Goal: Task Accomplishment & Management: Use online tool/utility

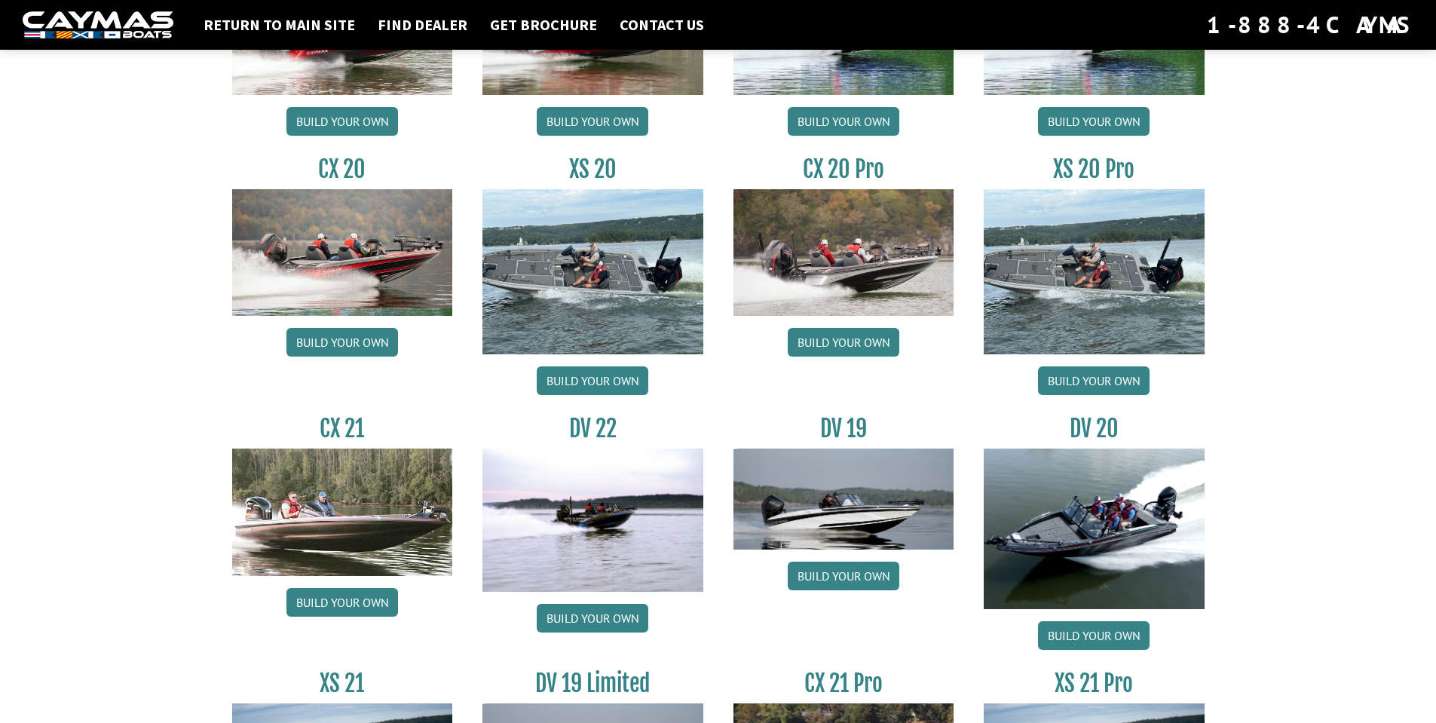
scroll to position [1356, 0]
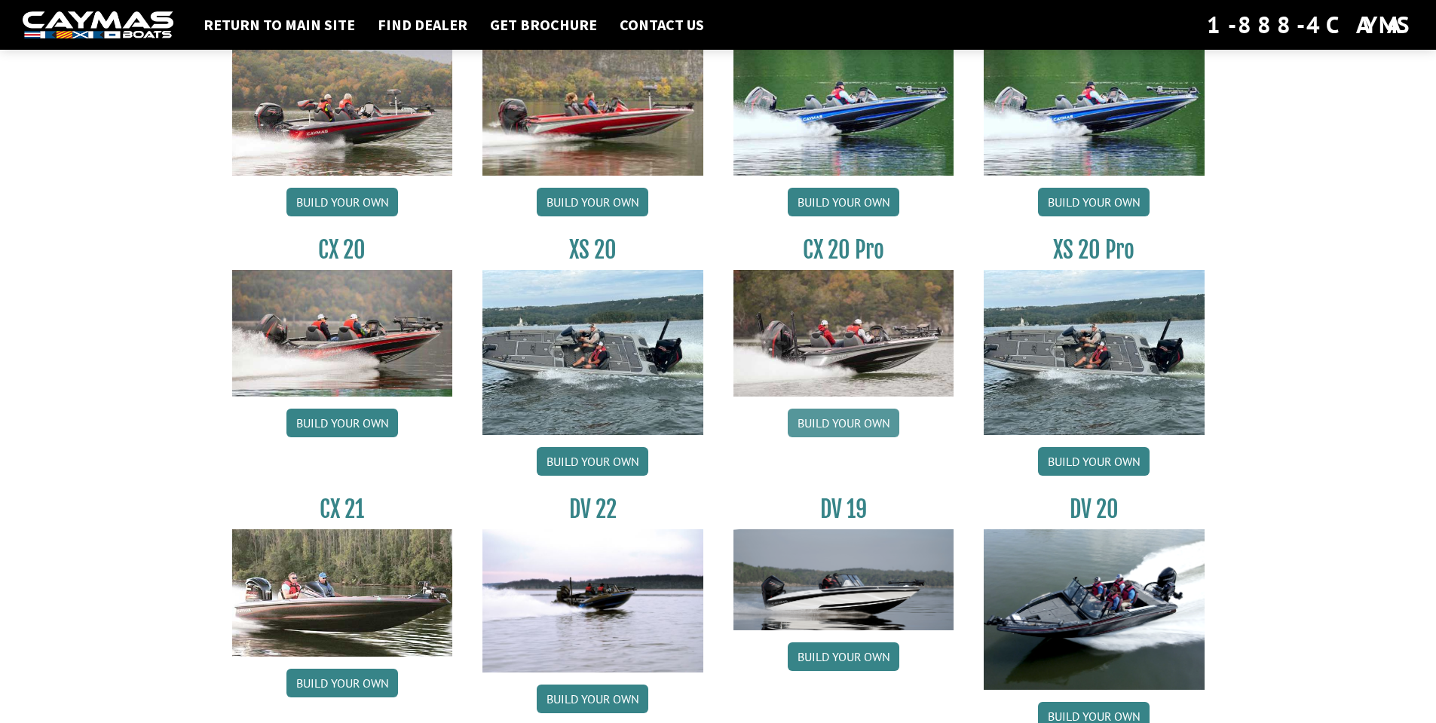
click at [838, 422] on link "Build your own" at bounding box center [843, 422] width 112 height 29
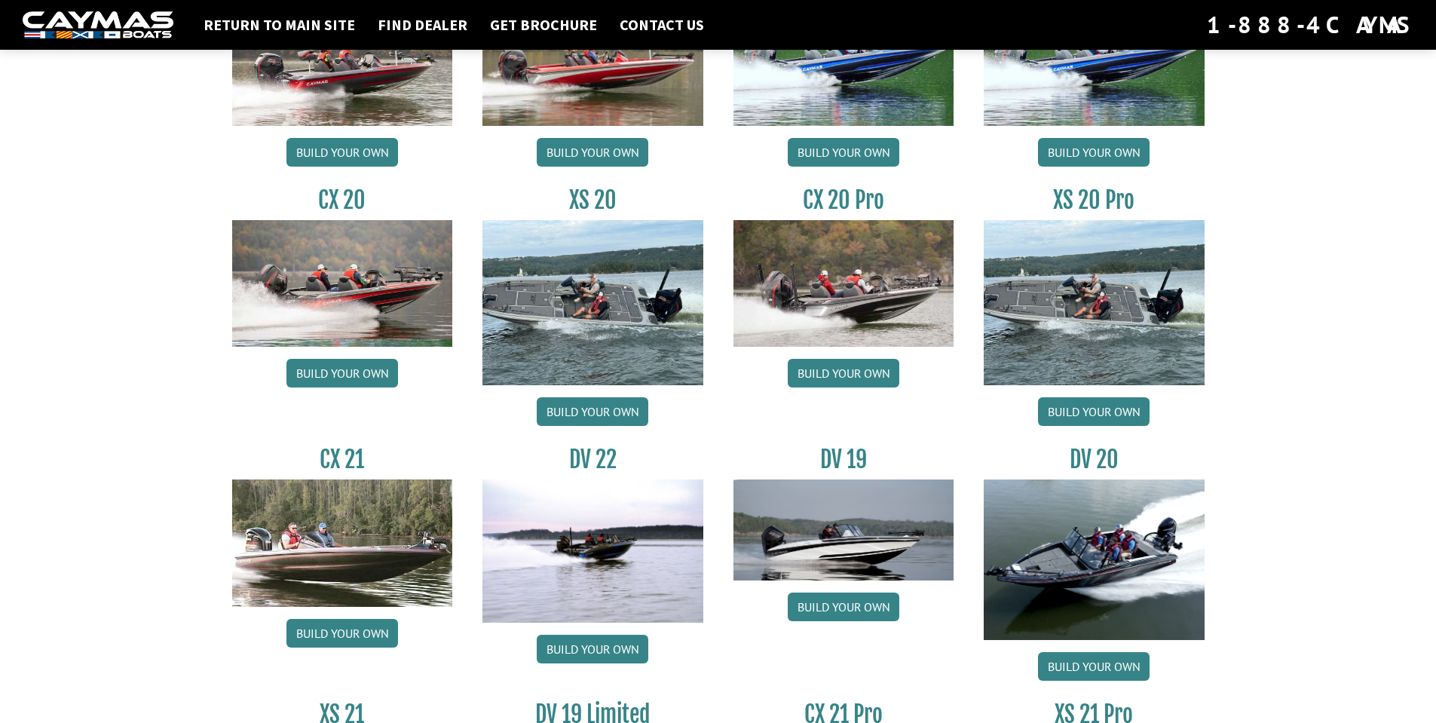
scroll to position [1432, 0]
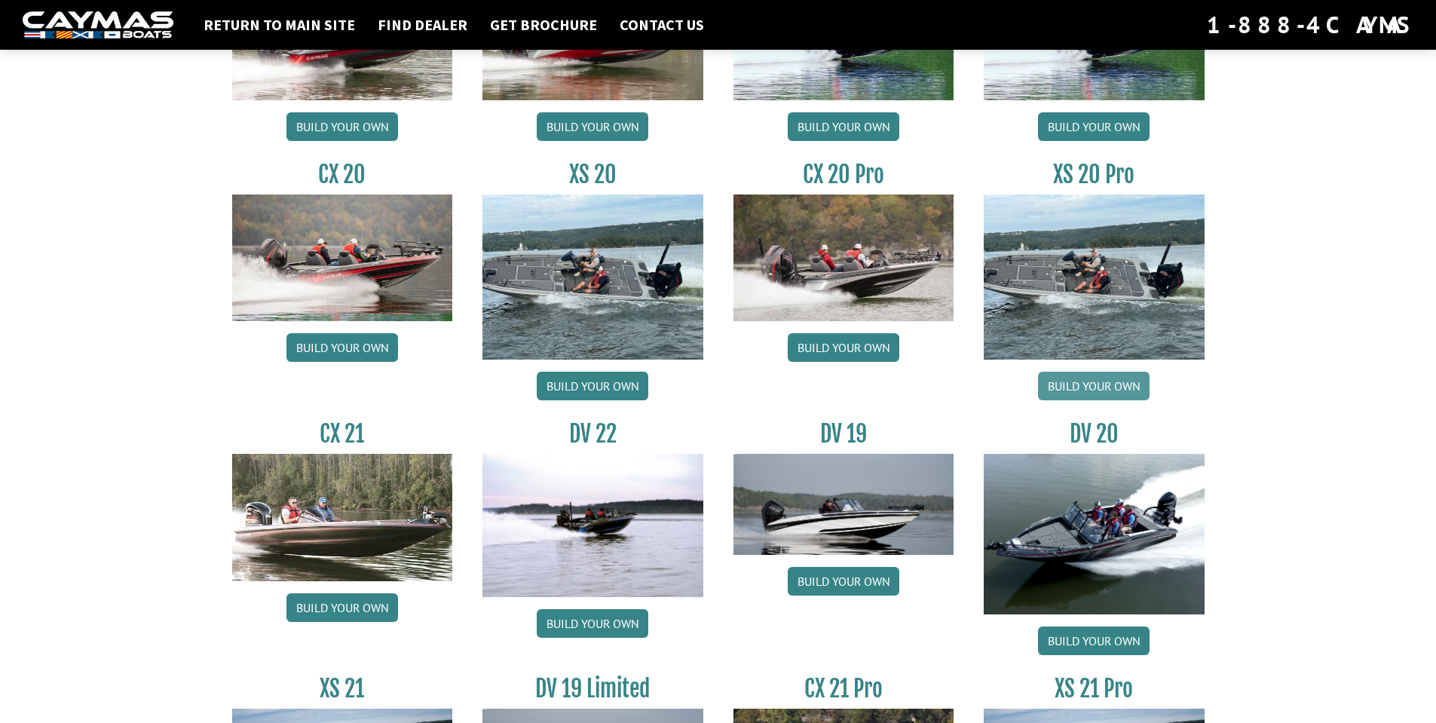
click at [1094, 387] on link "Build your own" at bounding box center [1094, 386] width 112 height 29
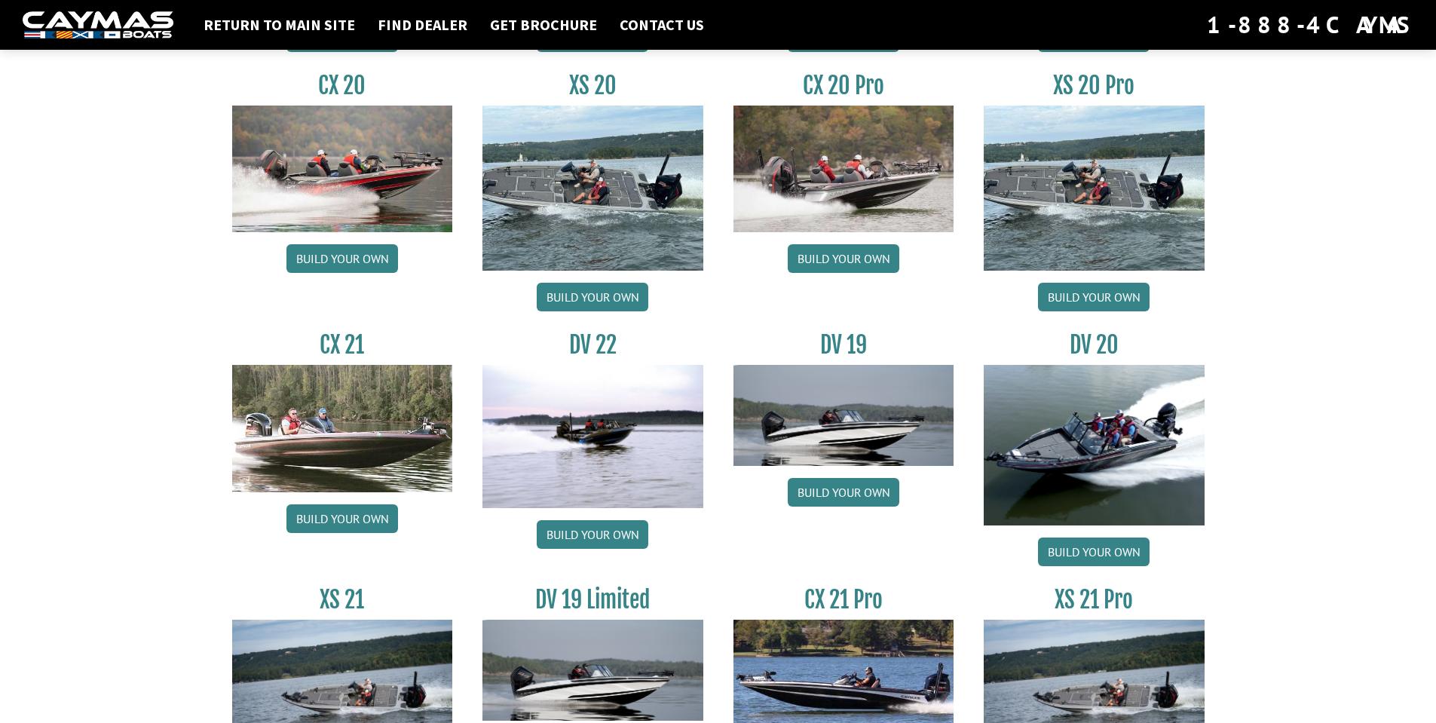
scroll to position [1673, 0]
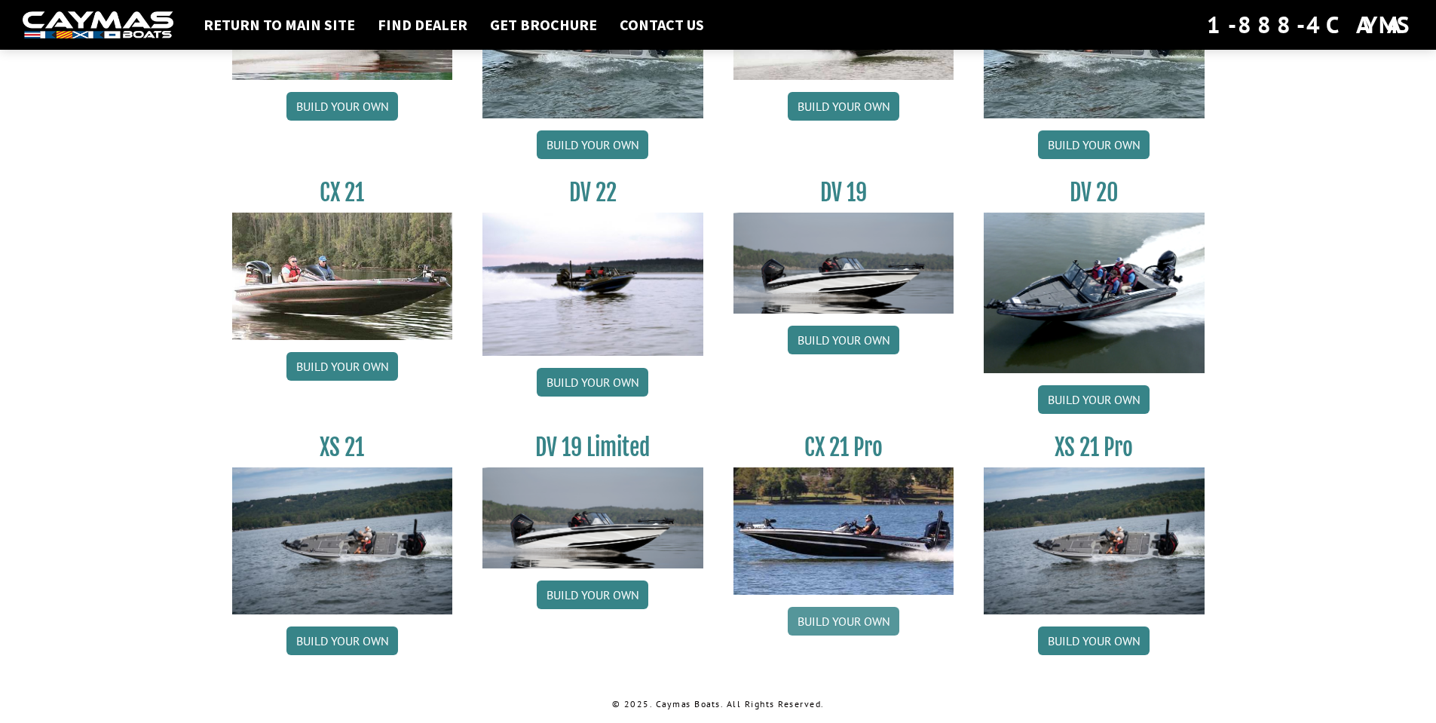
click at [846, 622] on link "Build your own" at bounding box center [843, 621] width 112 height 29
click at [1091, 642] on link "Build your own" at bounding box center [1094, 640] width 112 height 29
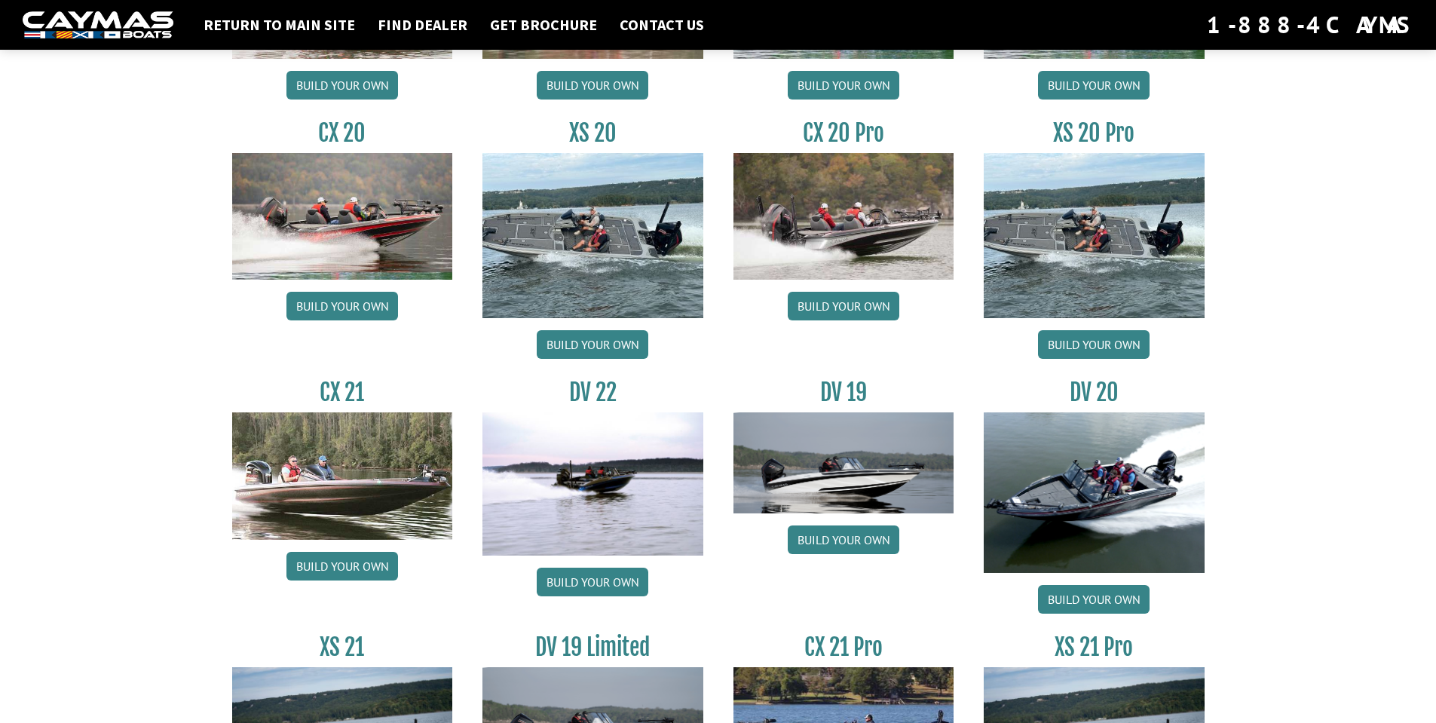
scroll to position [1447, 0]
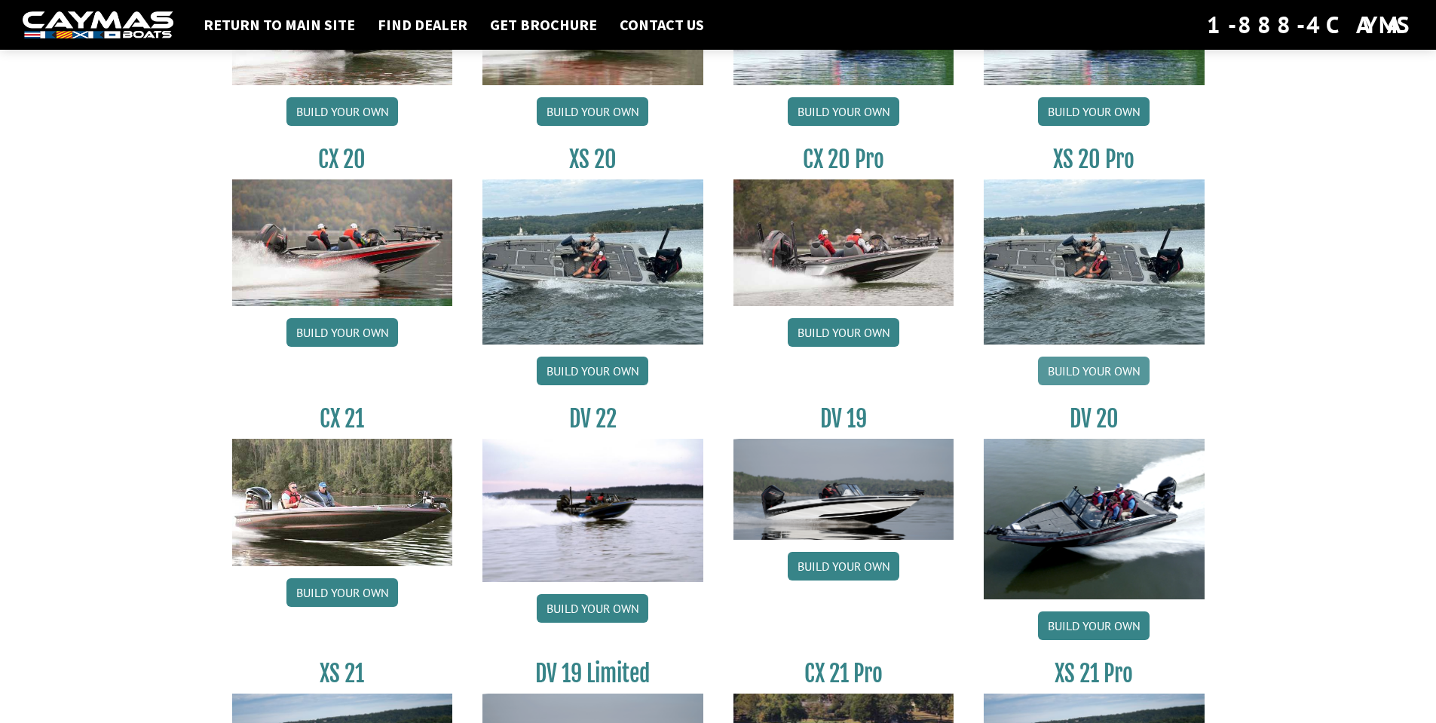
click at [1112, 372] on link "Build your own" at bounding box center [1094, 370] width 112 height 29
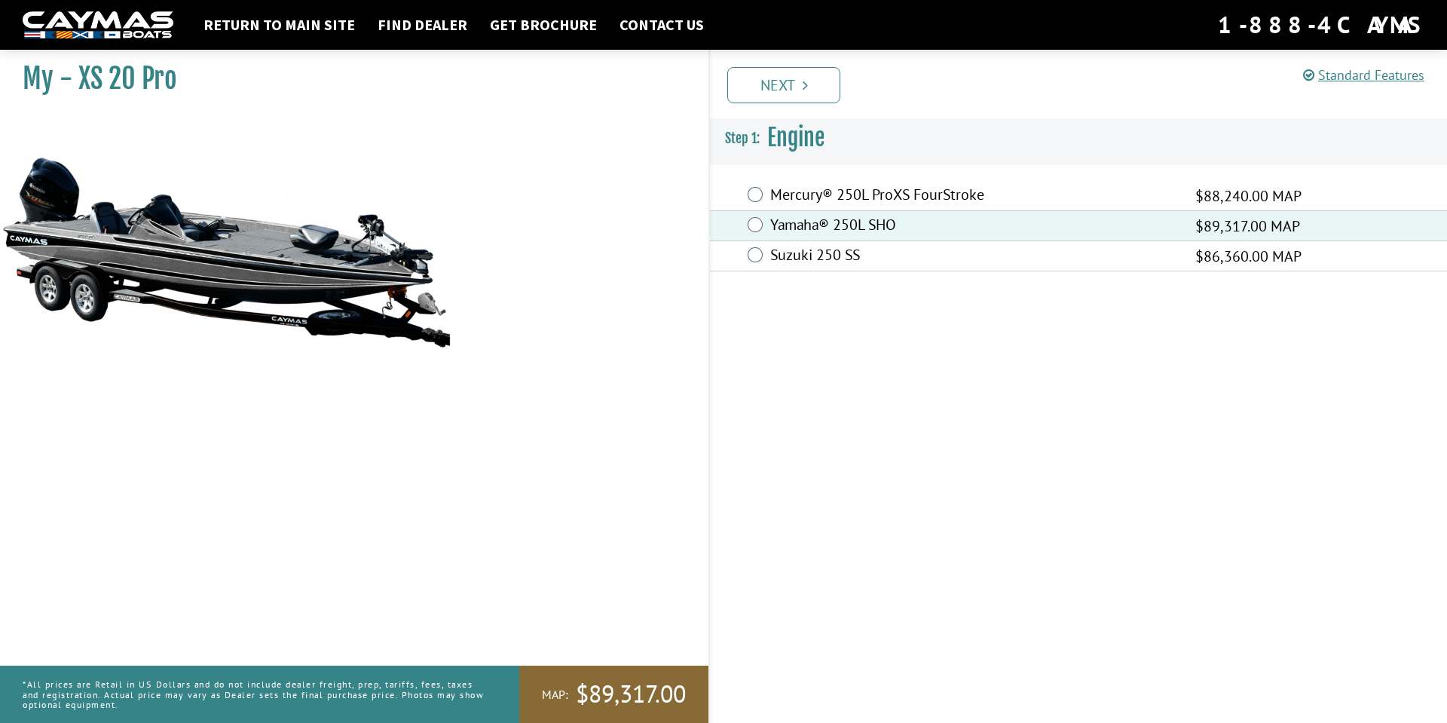
click at [786, 91] on link "Next" at bounding box center [783, 85] width 113 height 36
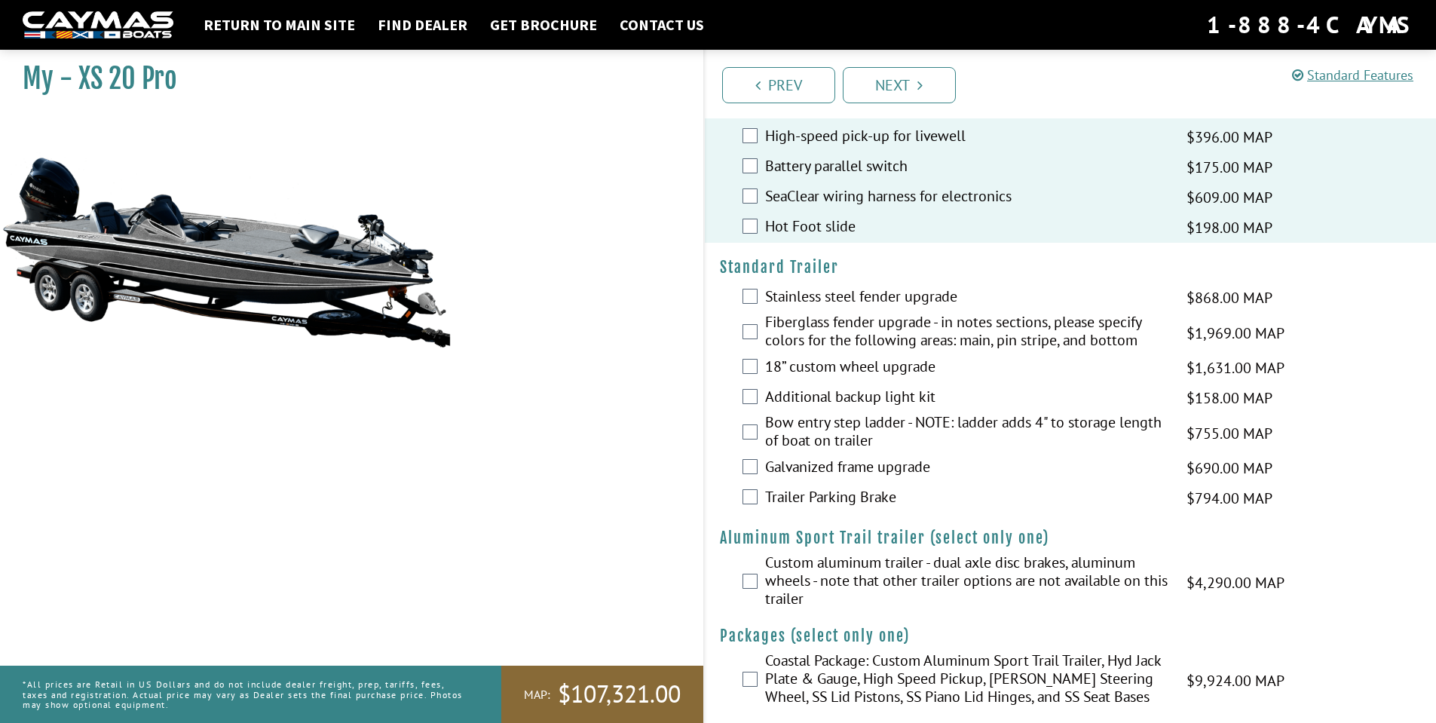
scroll to position [2593, 0]
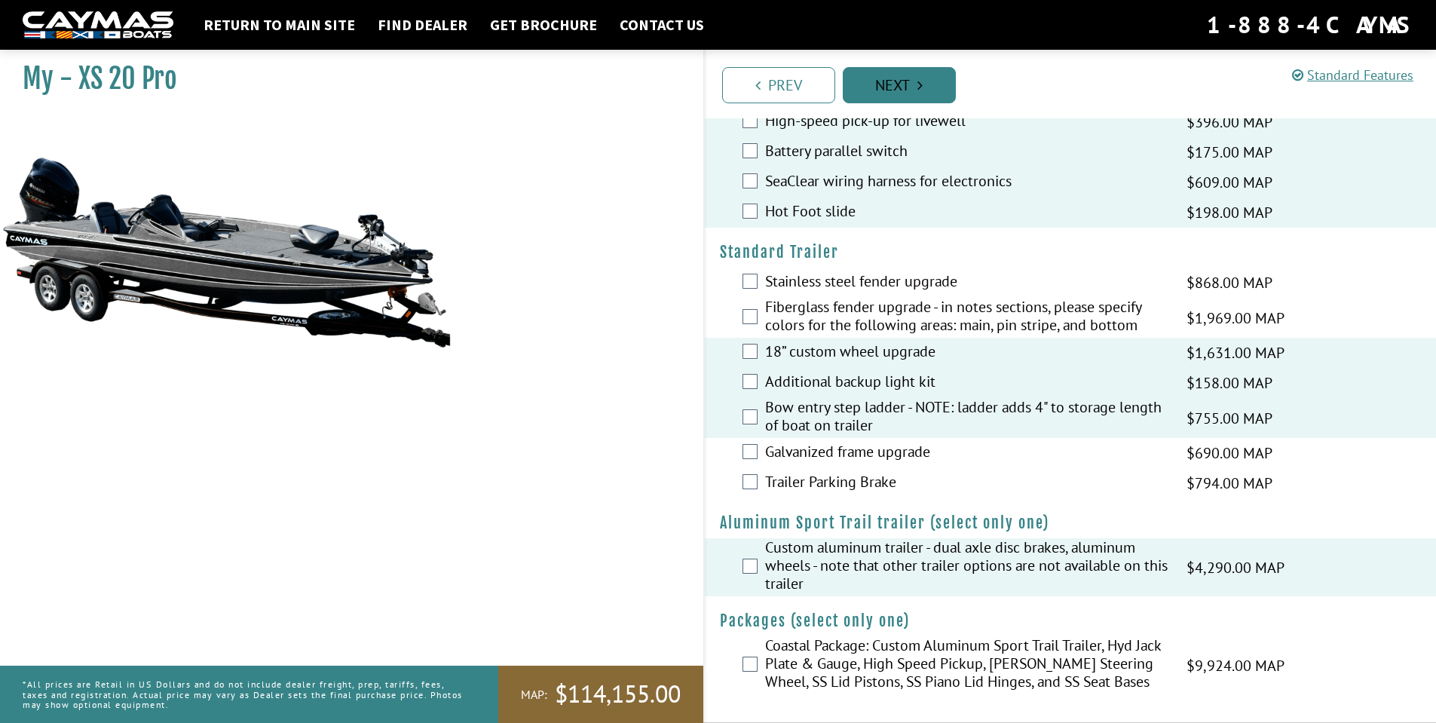
click at [912, 93] on link "Next" at bounding box center [898, 85] width 113 height 36
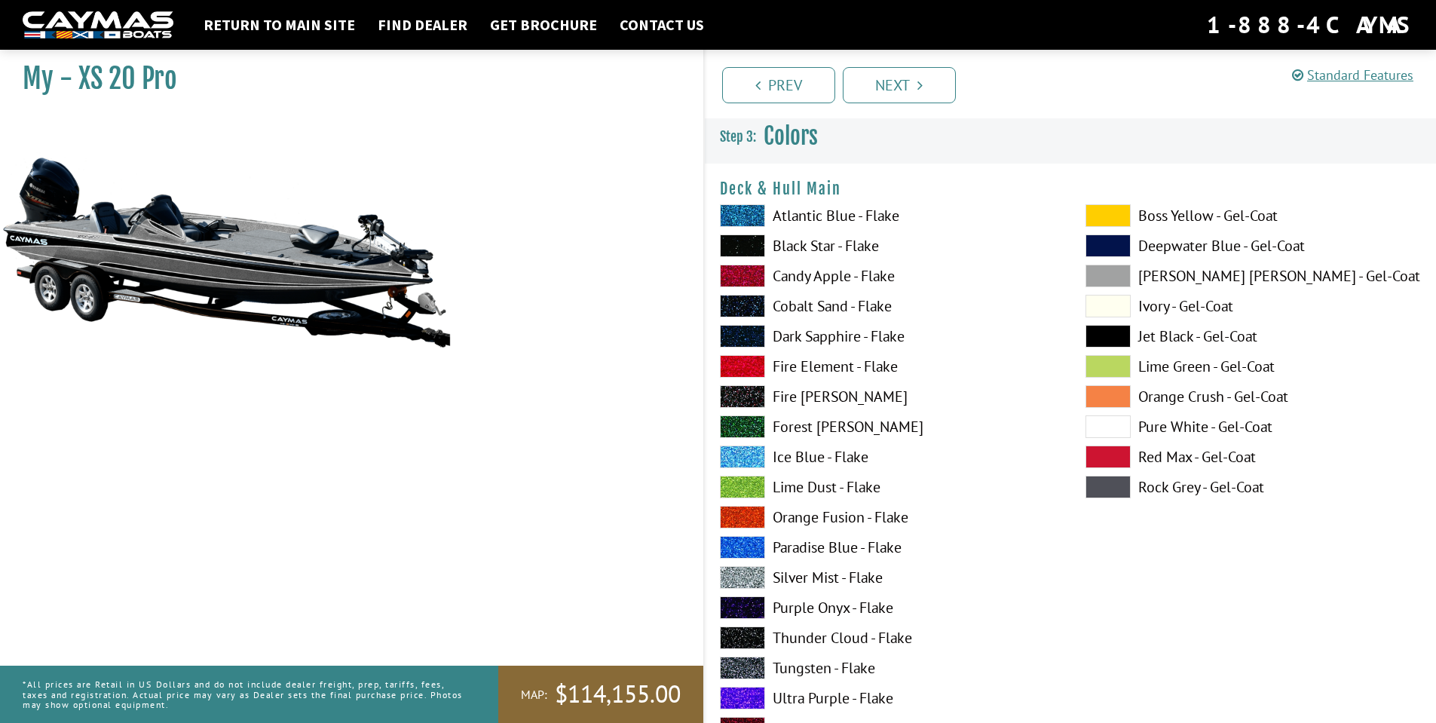
click at [1106, 458] on span at bounding box center [1107, 456] width 45 height 23
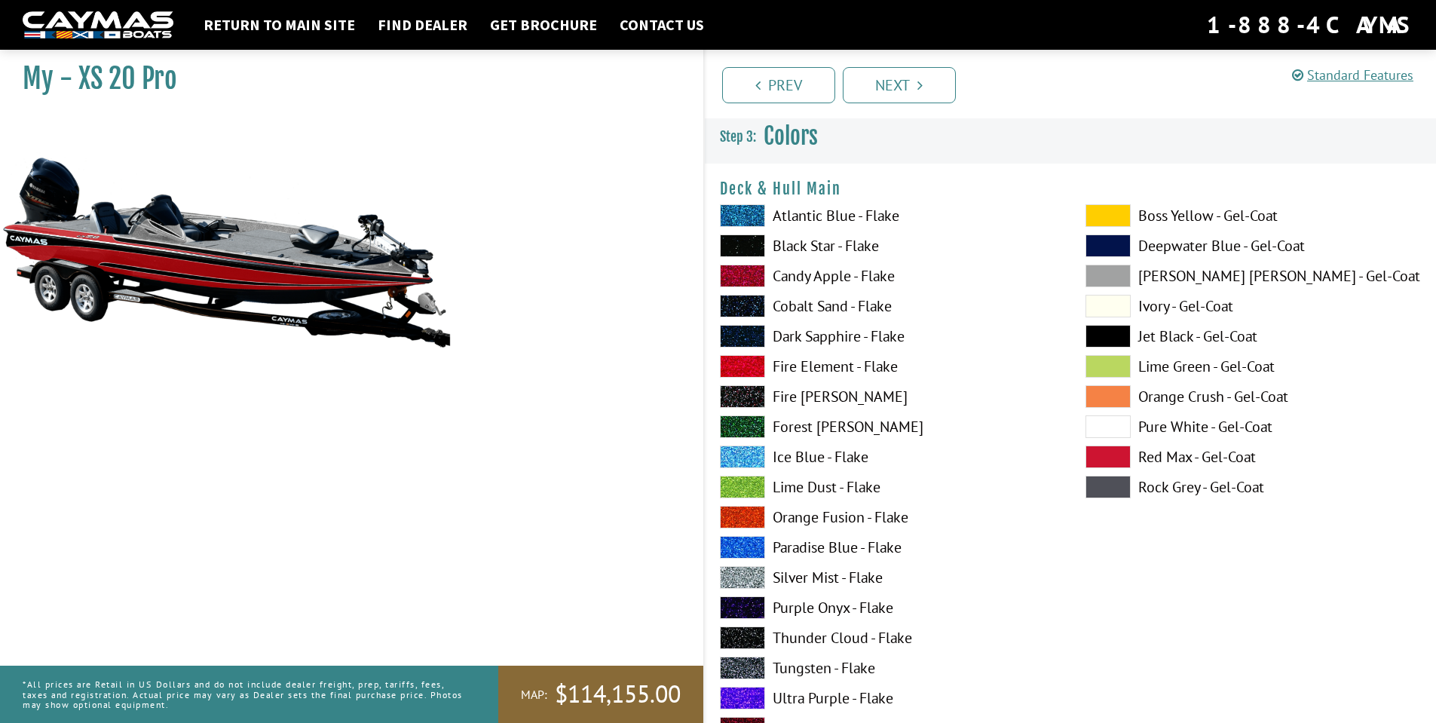
click at [748, 364] on span at bounding box center [742, 366] width 45 height 23
click at [743, 274] on span at bounding box center [742, 275] width 45 height 23
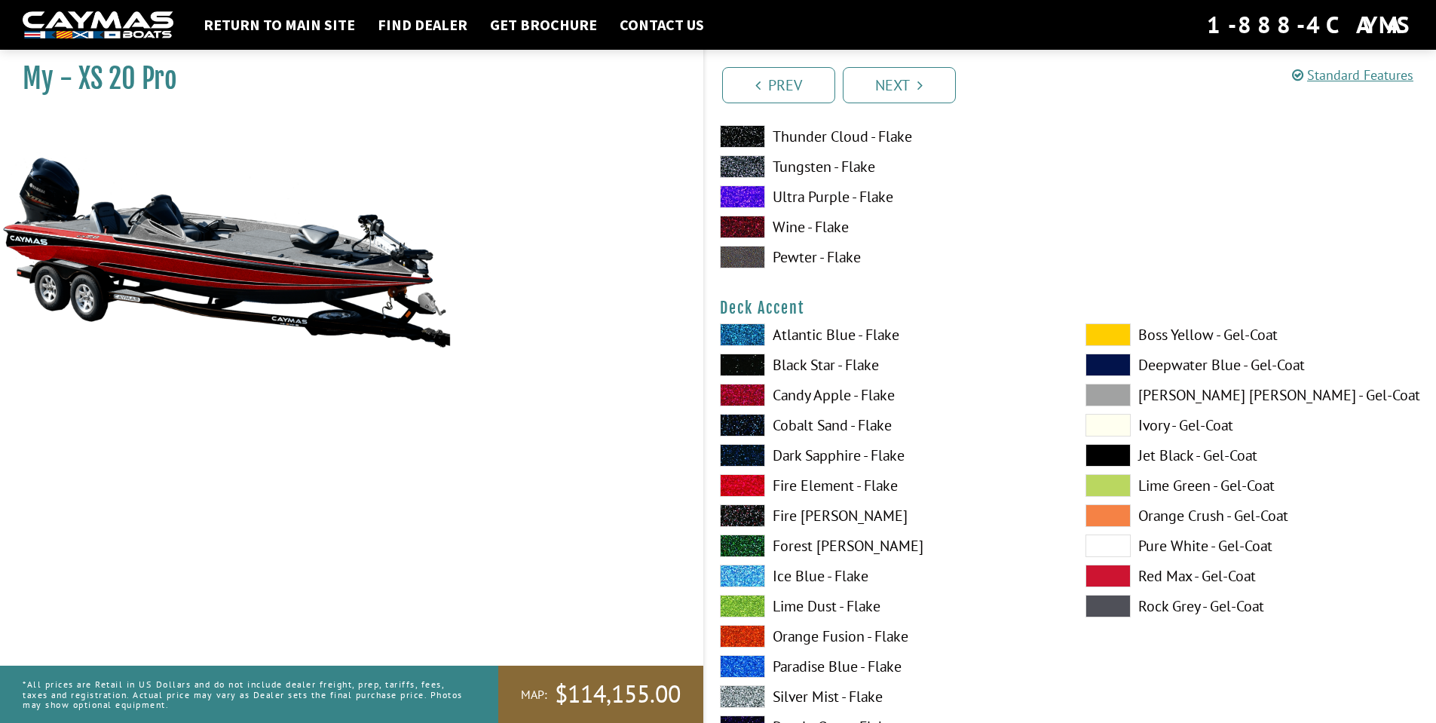
scroll to position [527, 0]
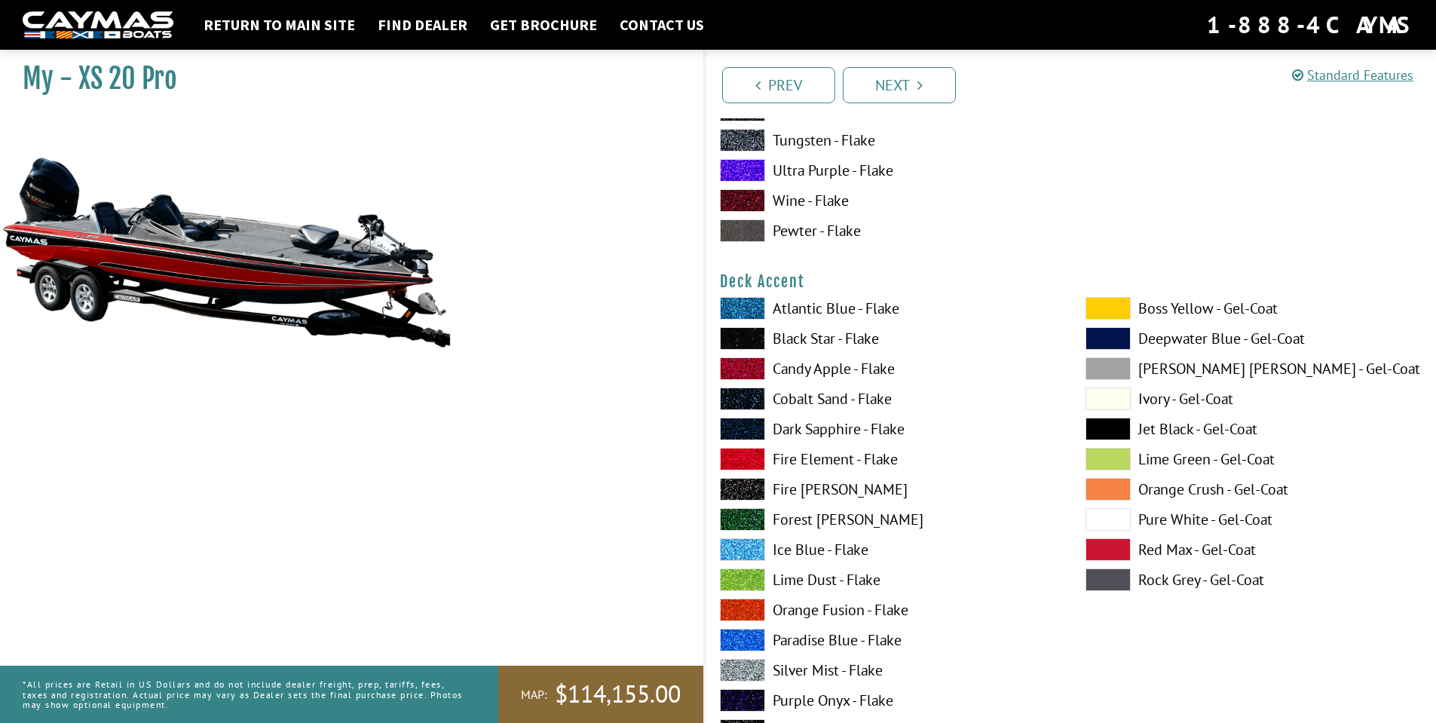
click at [742, 375] on span at bounding box center [742, 368] width 45 height 23
click at [1102, 520] on span at bounding box center [1107, 519] width 45 height 23
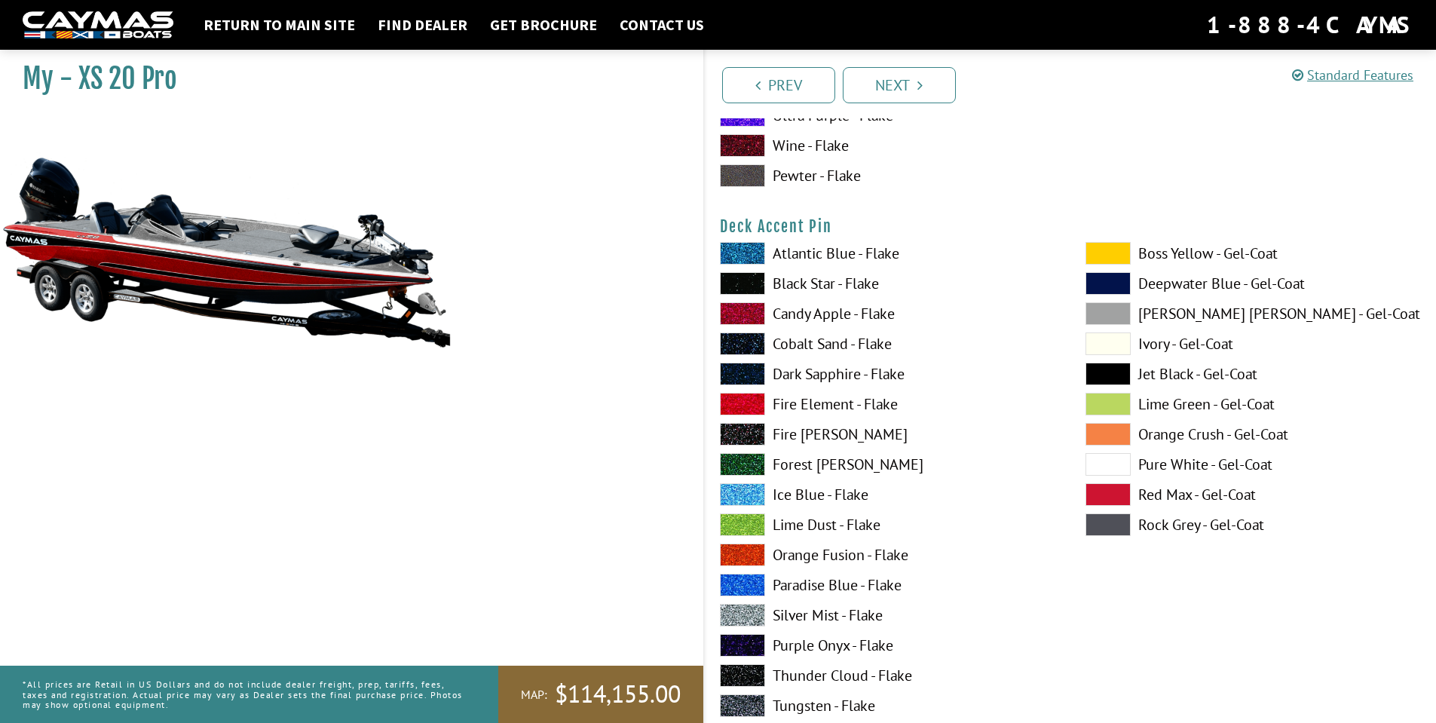
scroll to position [1206, 0]
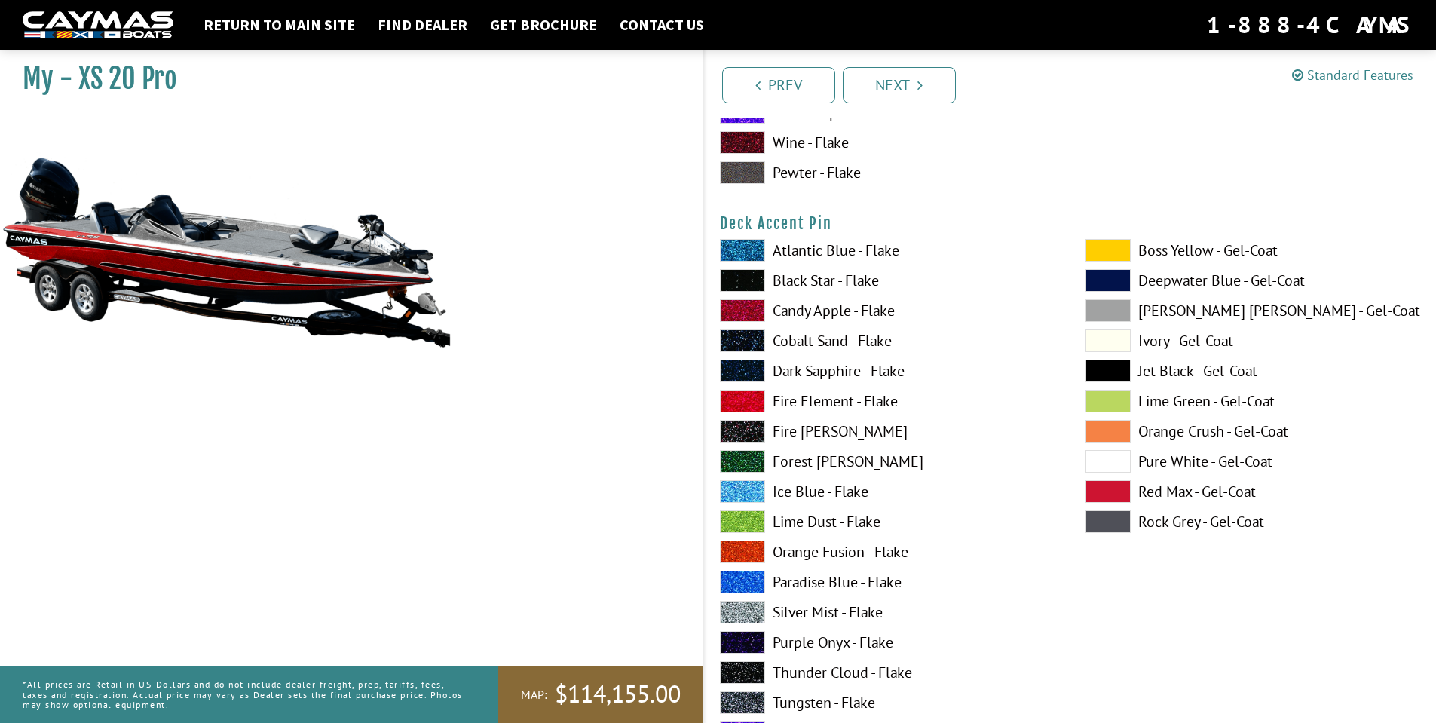
click at [1107, 464] on span at bounding box center [1107, 461] width 45 height 23
click at [1107, 463] on span at bounding box center [1107, 461] width 45 height 23
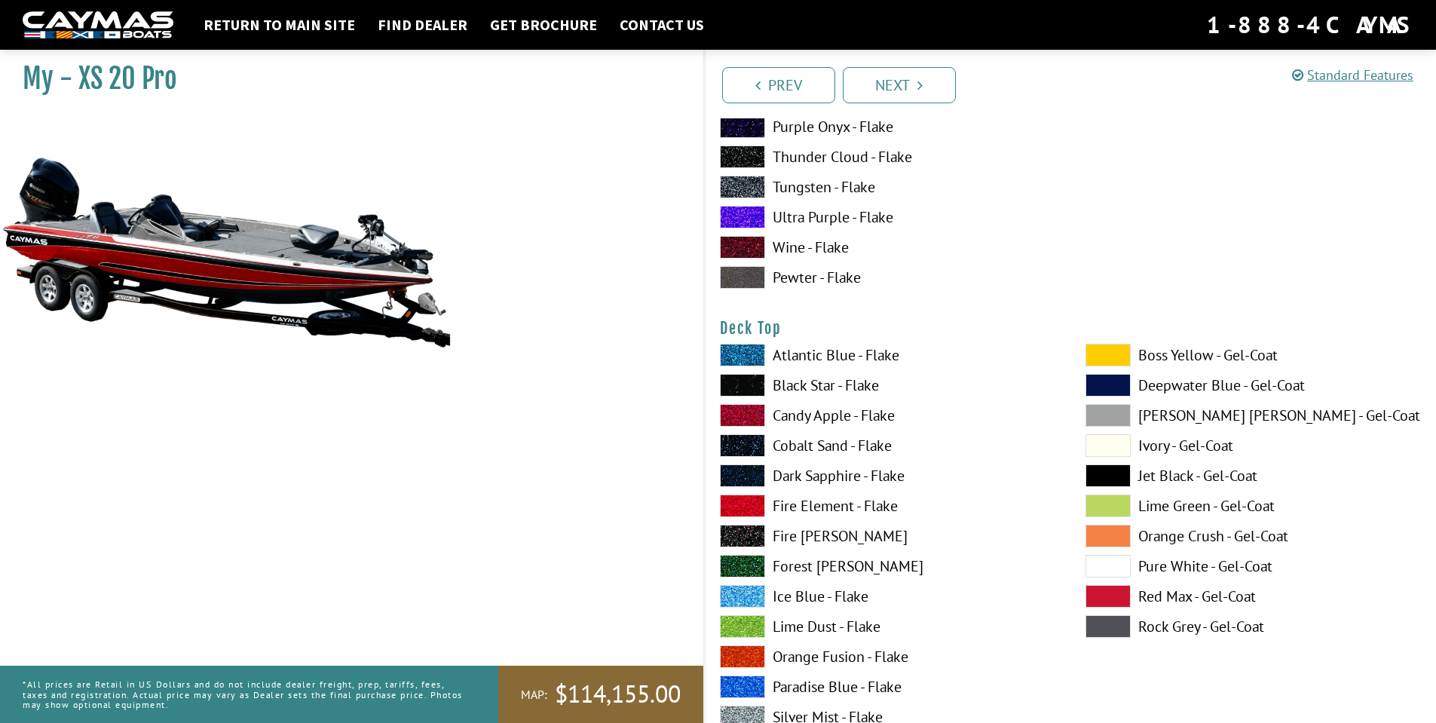
scroll to position [1809, 0]
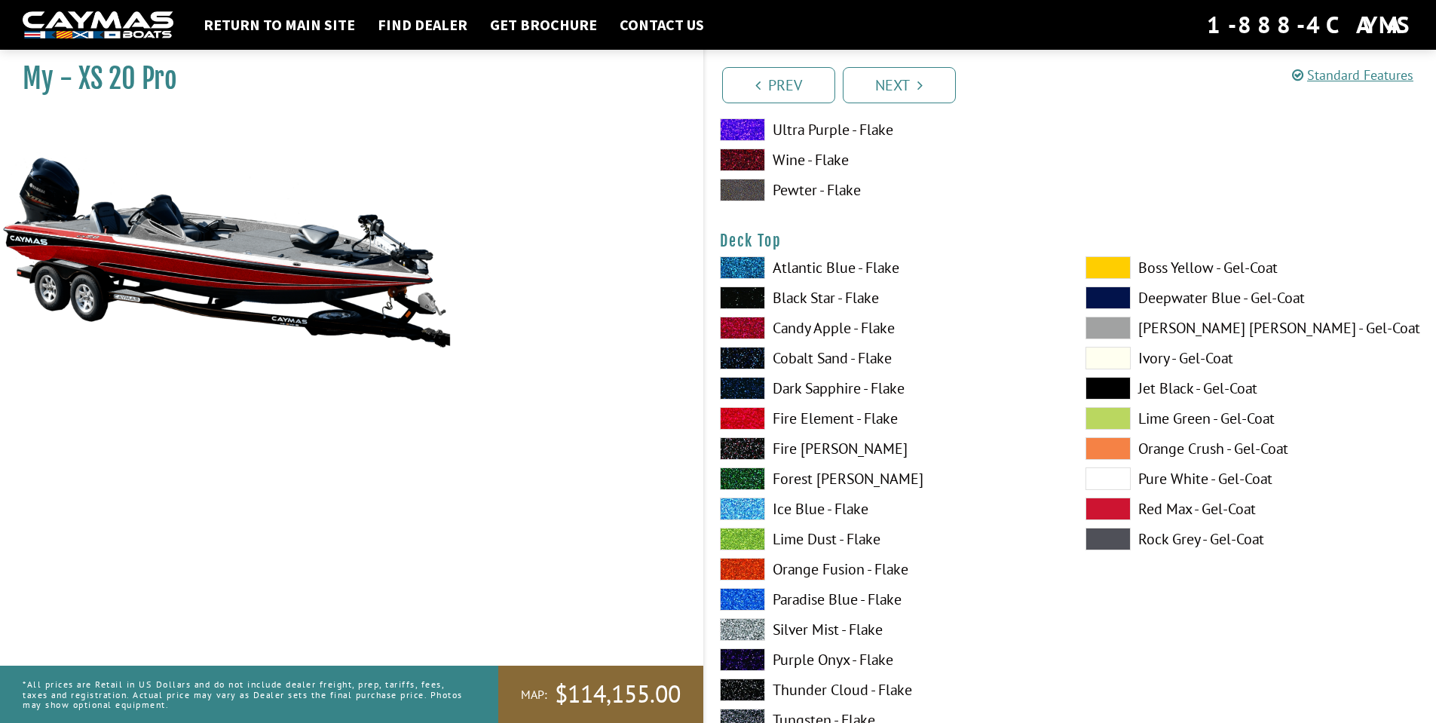
click at [1101, 475] on span at bounding box center [1107, 478] width 45 height 23
click at [1101, 474] on span at bounding box center [1107, 478] width 45 height 23
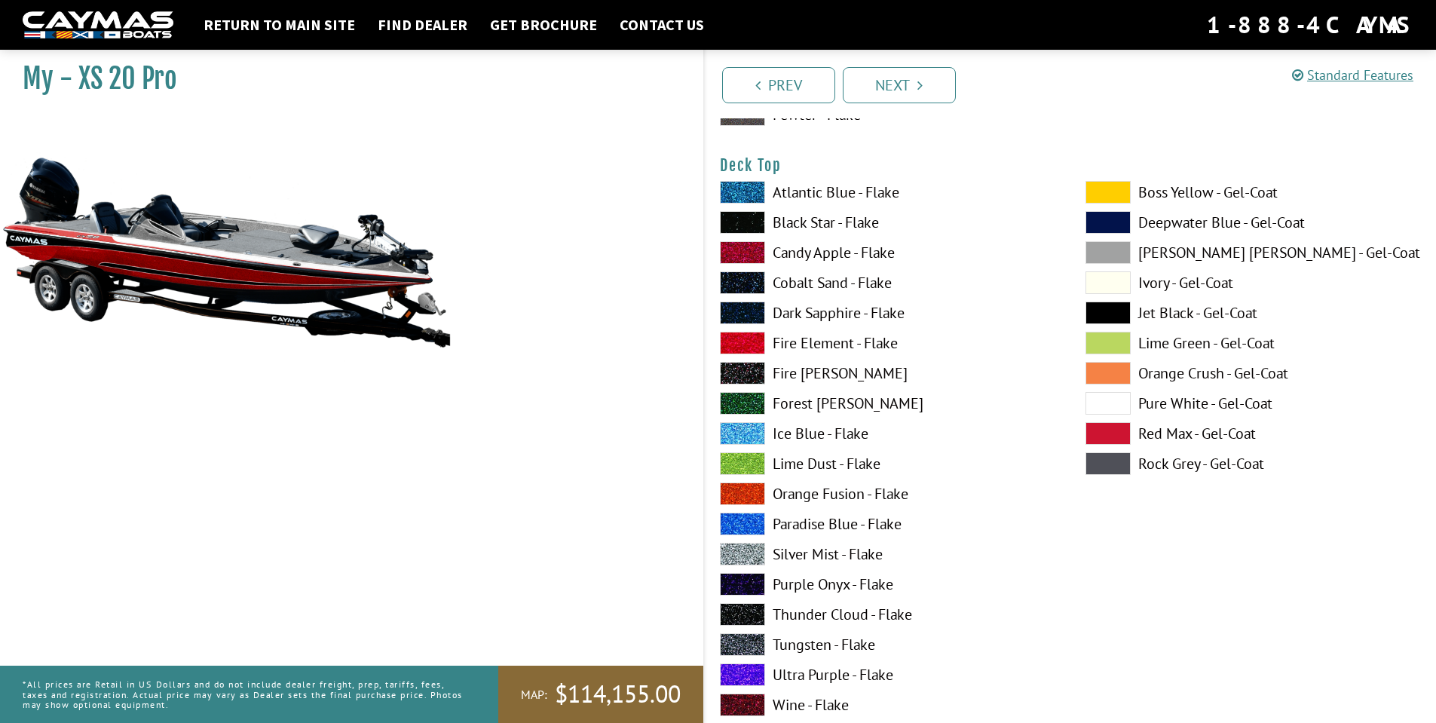
scroll to position [1959, 0]
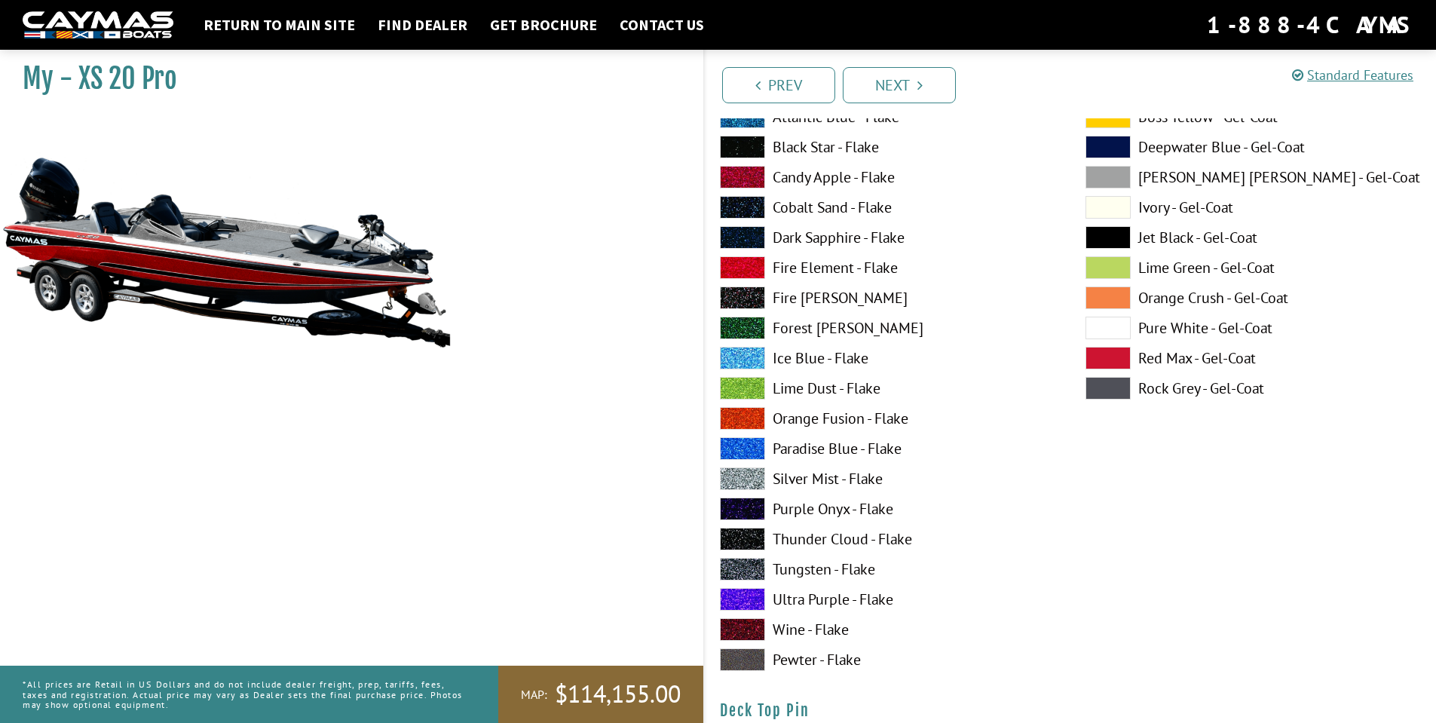
click at [750, 476] on span at bounding box center [742, 478] width 45 height 23
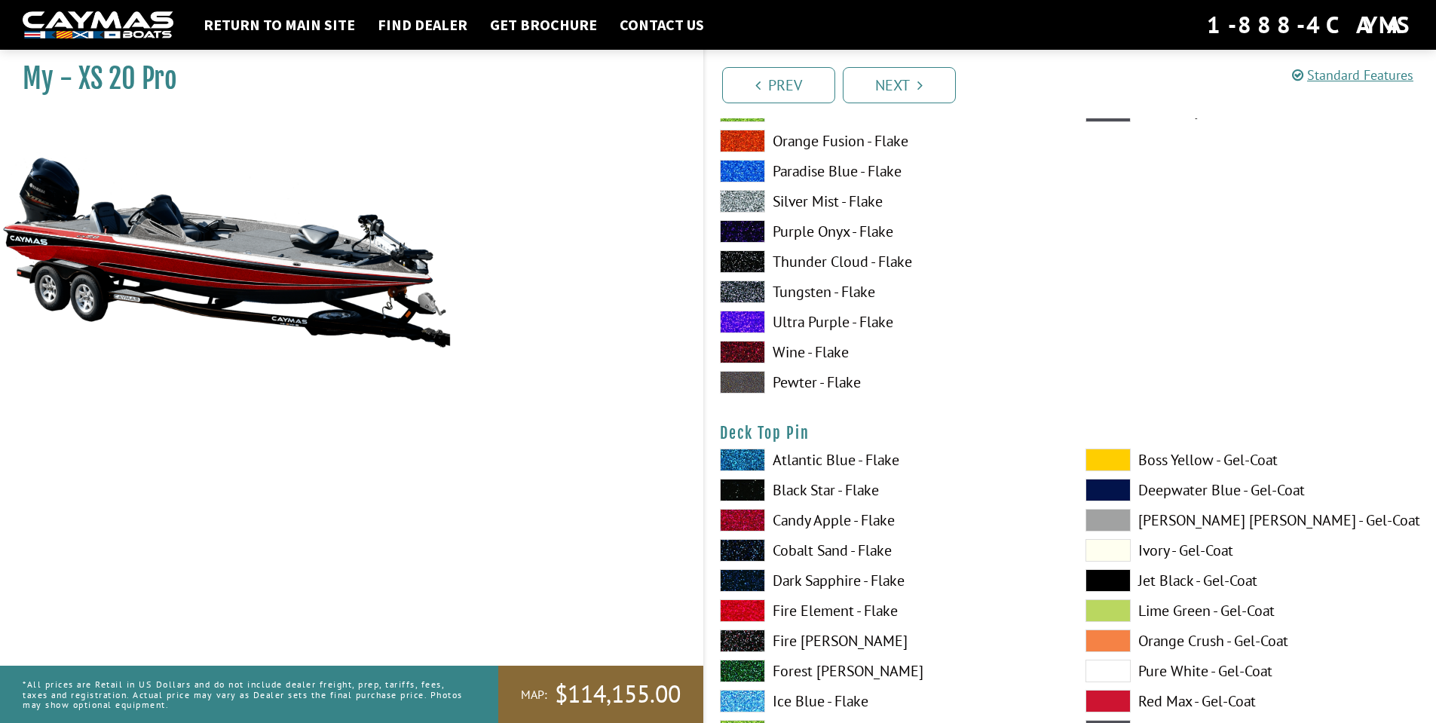
scroll to position [2336, 0]
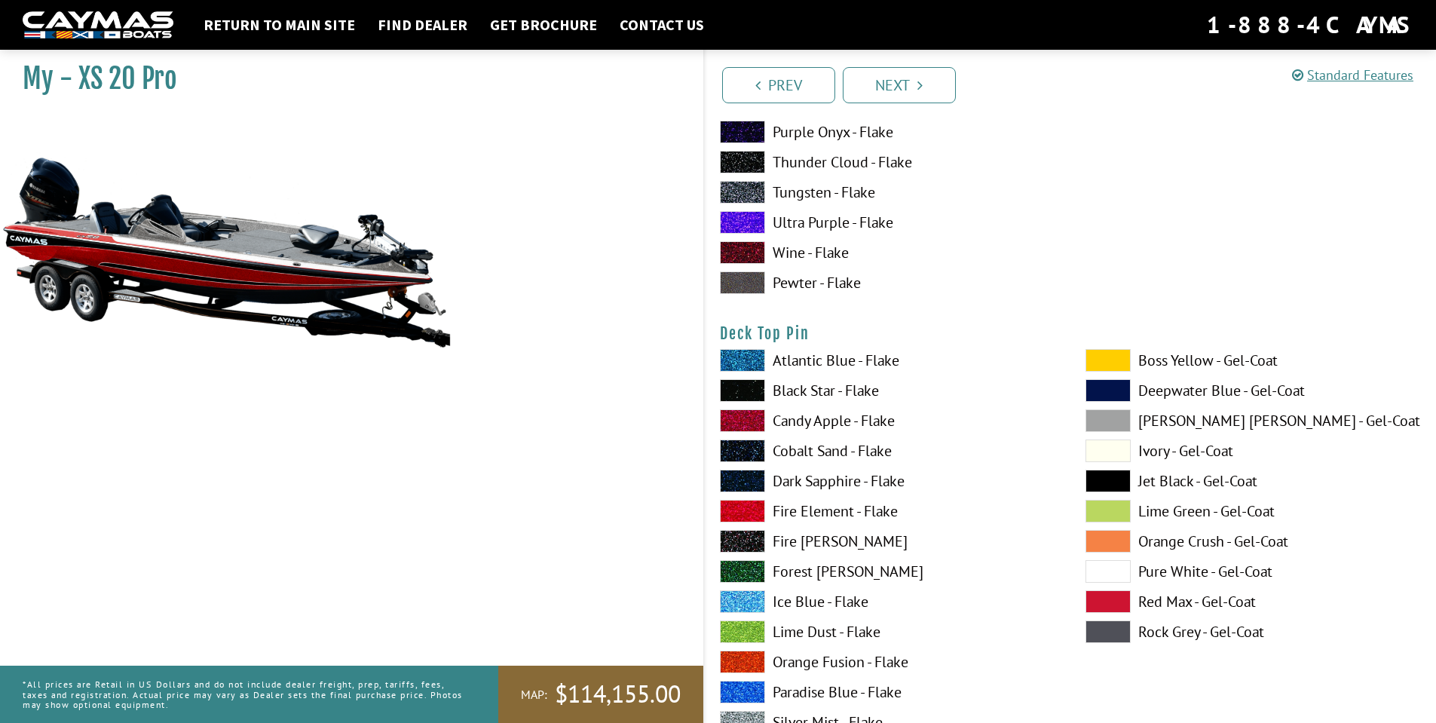
click at [1123, 570] on span at bounding box center [1107, 571] width 45 height 23
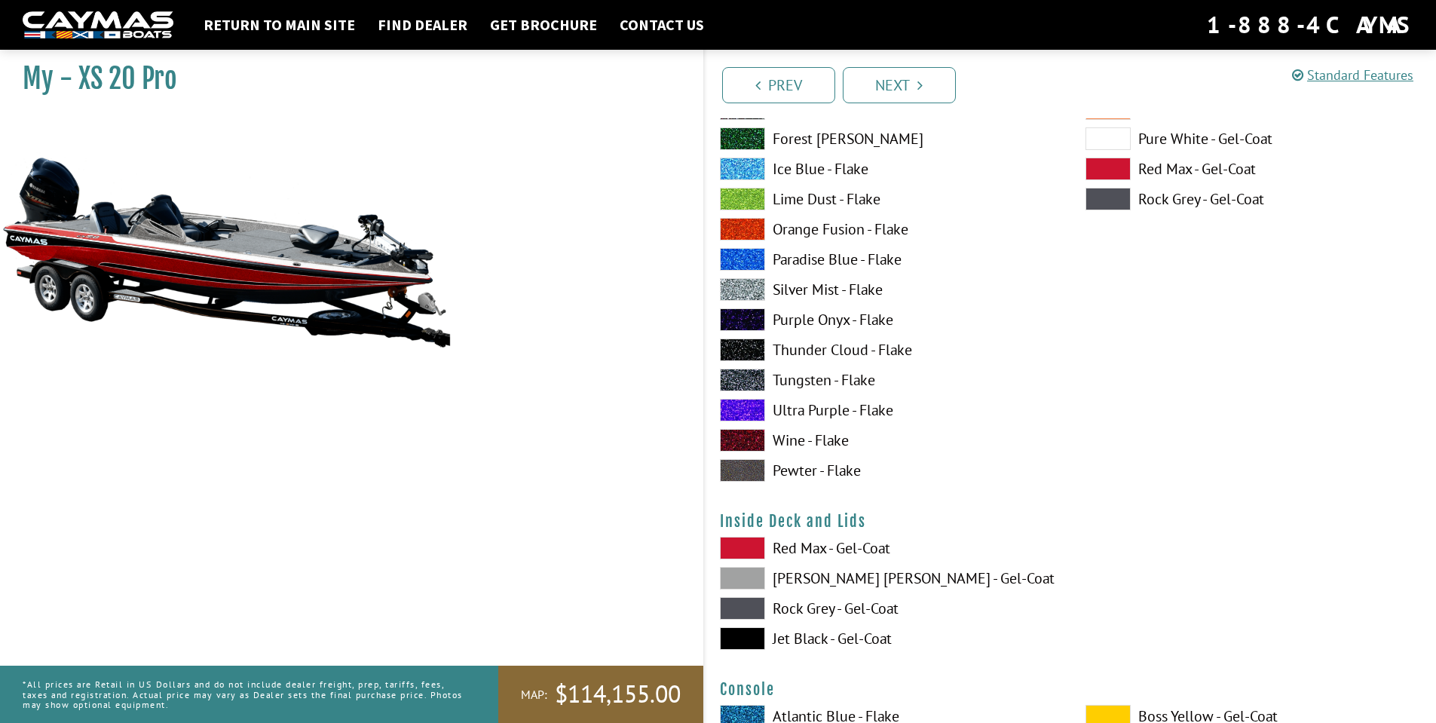
scroll to position [2939, 0]
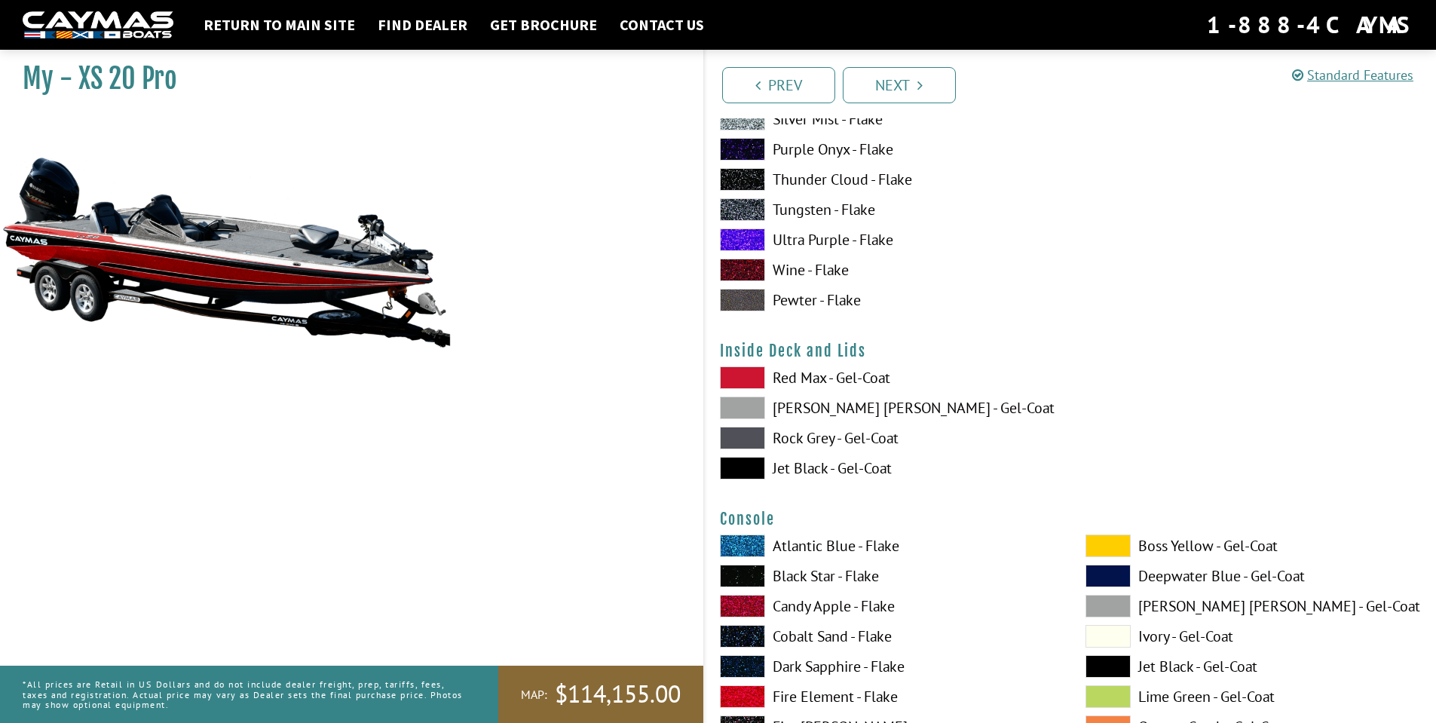
click at [746, 402] on span at bounding box center [742, 407] width 45 height 23
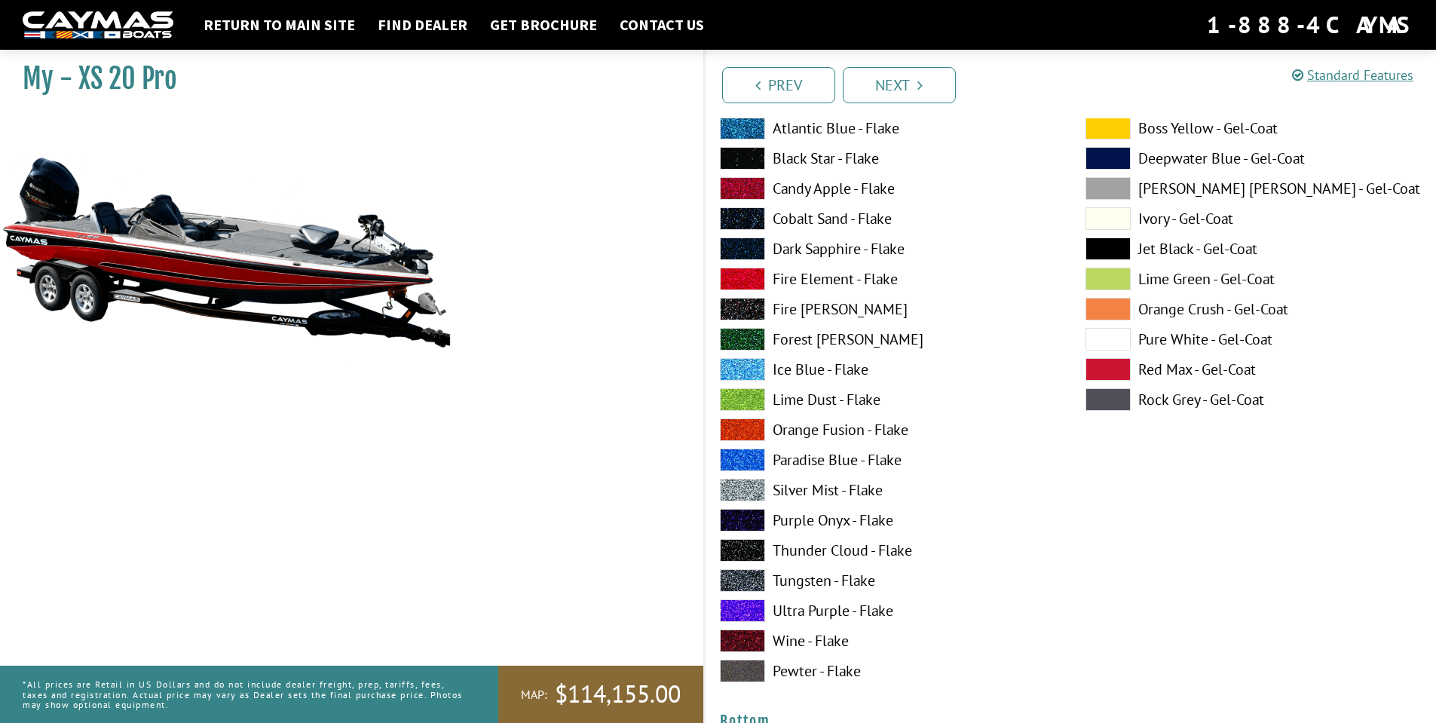
scroll to position [5049, 0]
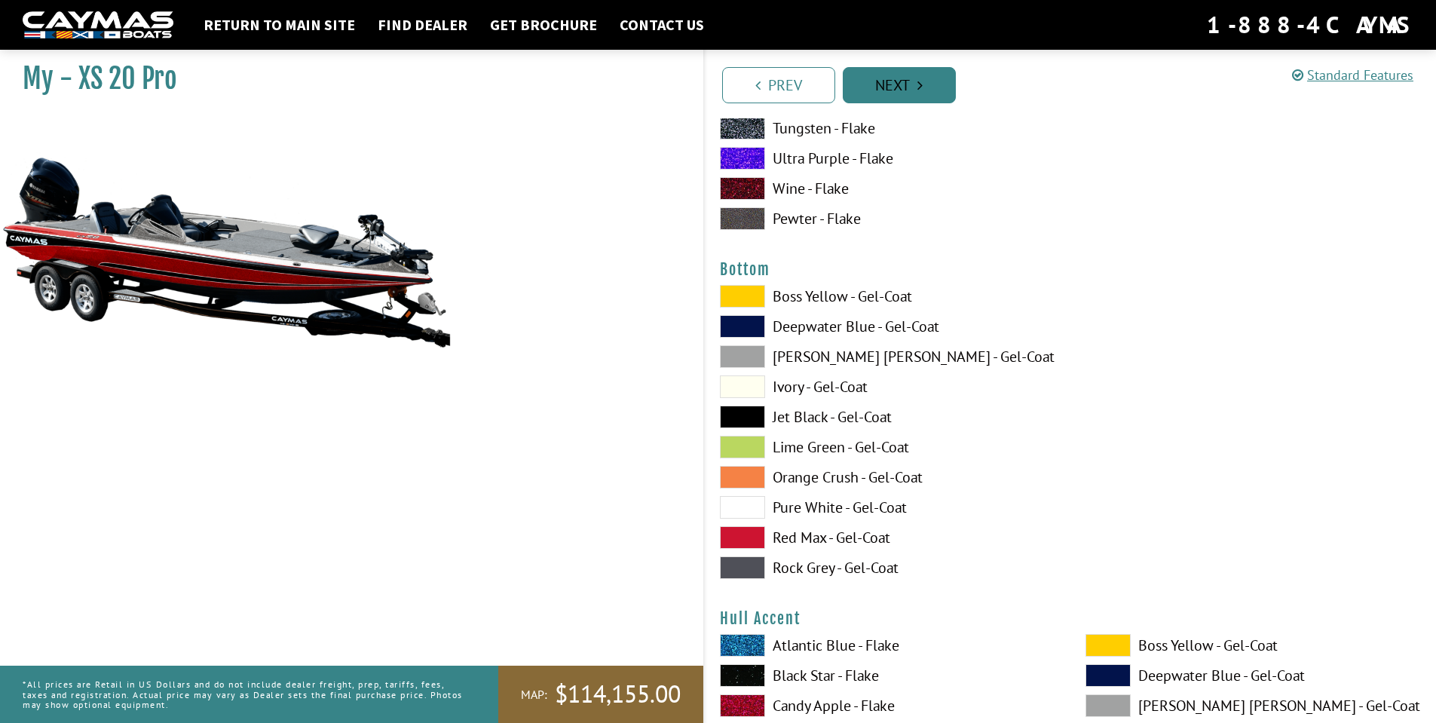
click at [887, 85] on link "Next" at bounding box center [898, 85] width 113 height 36
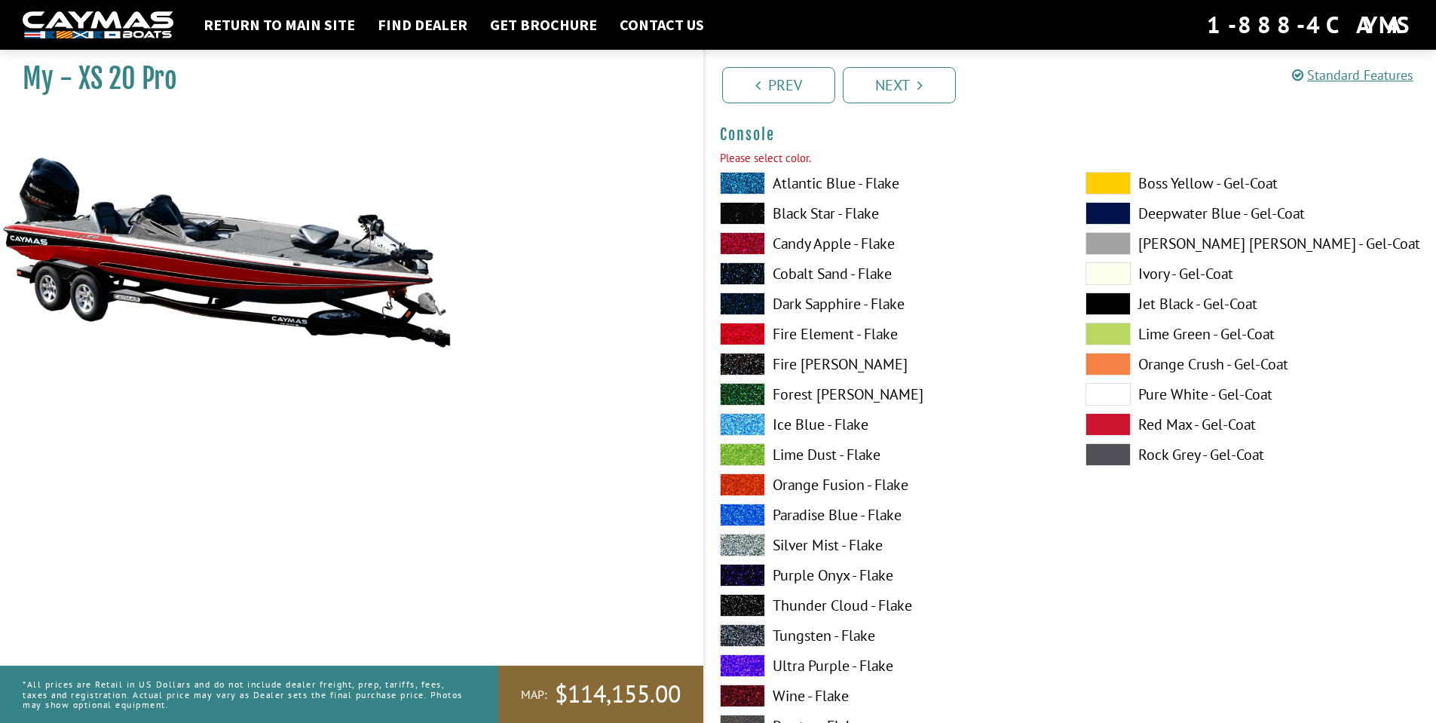
scroll to position [3322, 0]
click at [897, 84] on link "Next" at bounding box center [898, 85] width 113 height 36
click at [908, 89] on link "Next" at bounding box center [898, 85] width 113 height 36
click at [896, 82] on link "Next" at bounding box center [898, 85] width 113 height 36
